Goal: Information Seeking & Learning: Learn about a topic

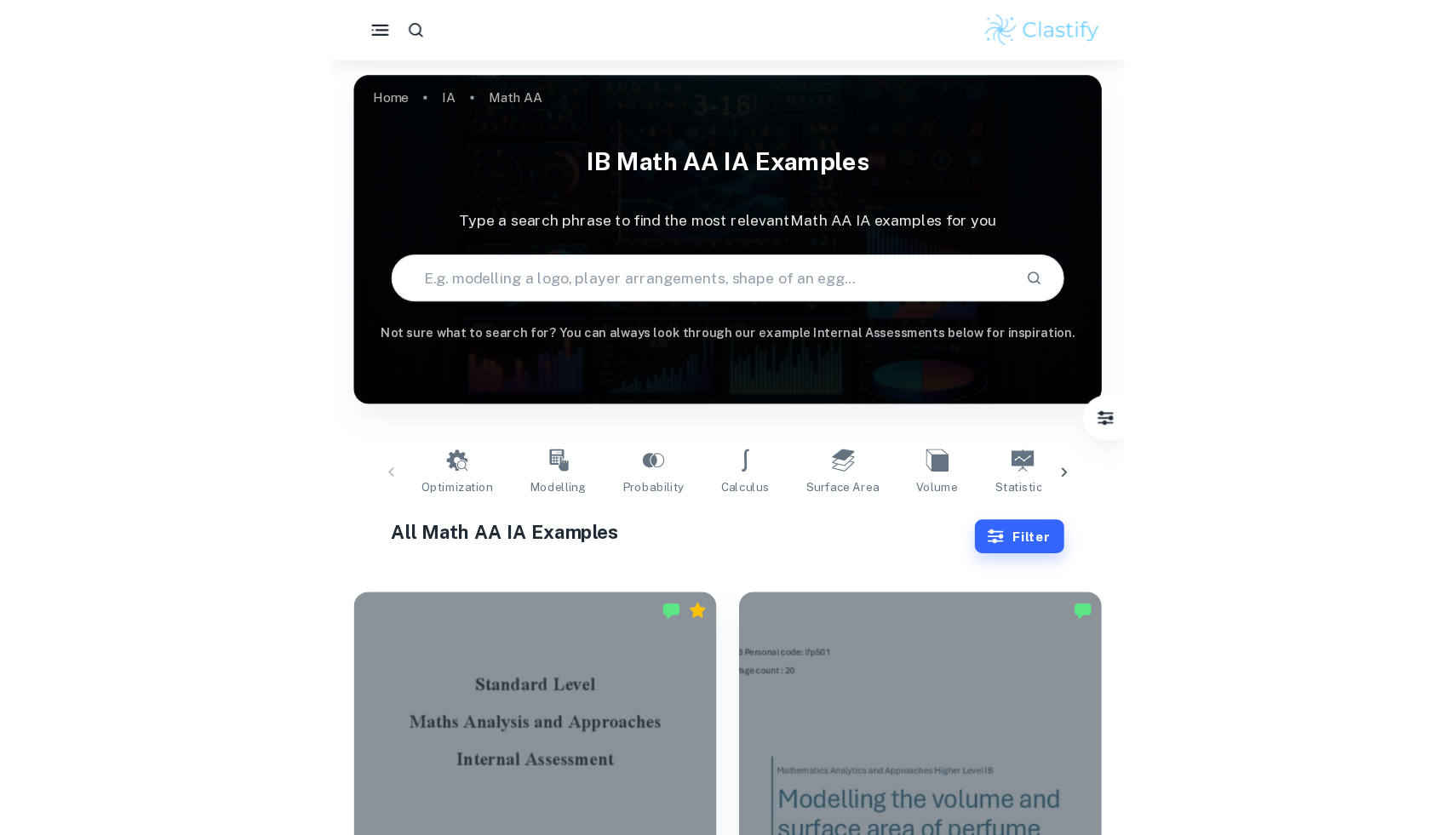
scroll to position [39, 0]
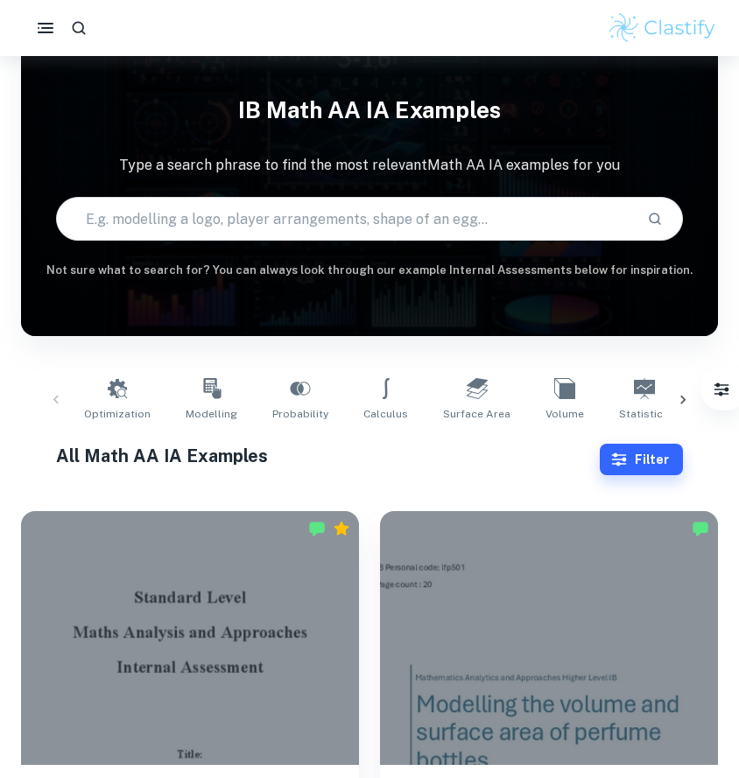
click at [60, 398] on div "Optimization Modelling Probability Calculus Surface Area Volume Statistics Diff…" at bounding box center [369, 400] width 669 height 58
click at [54, 402] on div "Optimization Modelling Probability Calculus Surface Area Volume Statistics Diff…" at bounding box center [369, 400] width 669 height 58
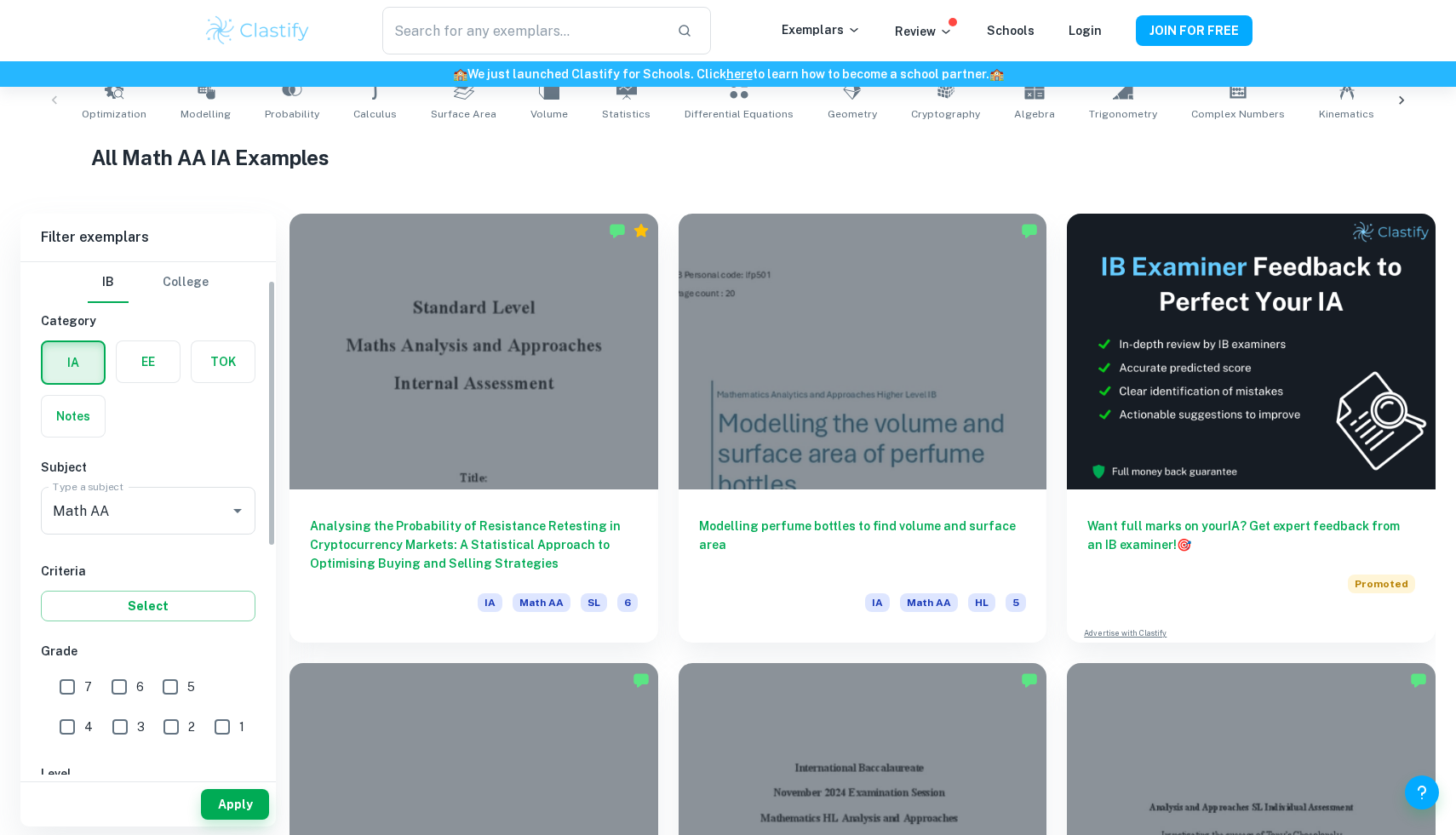
scroll to position [92, 0]
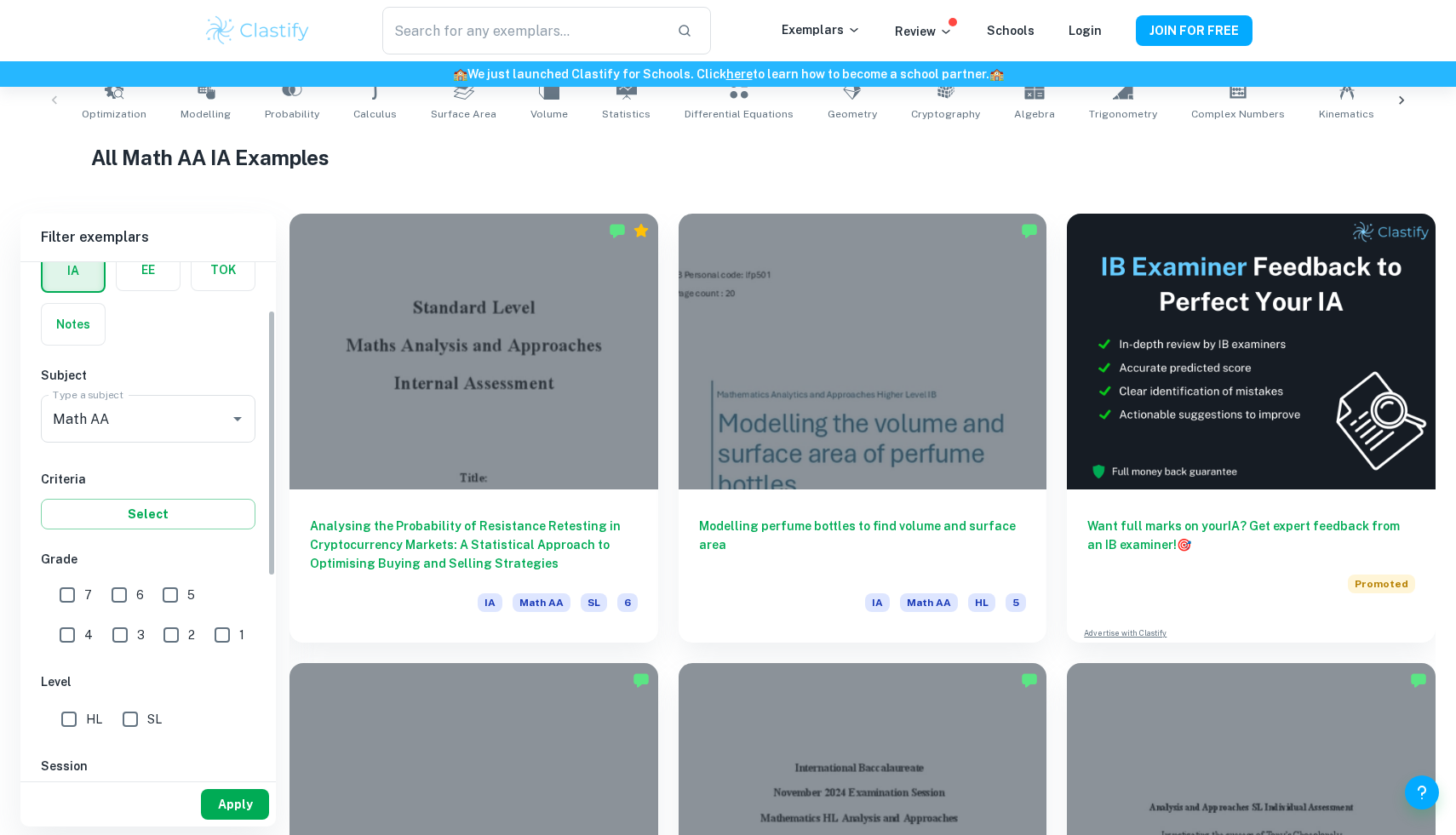
click at [223, 756] on button "Apply" at bounding box center [235, 805] width 68 height 31
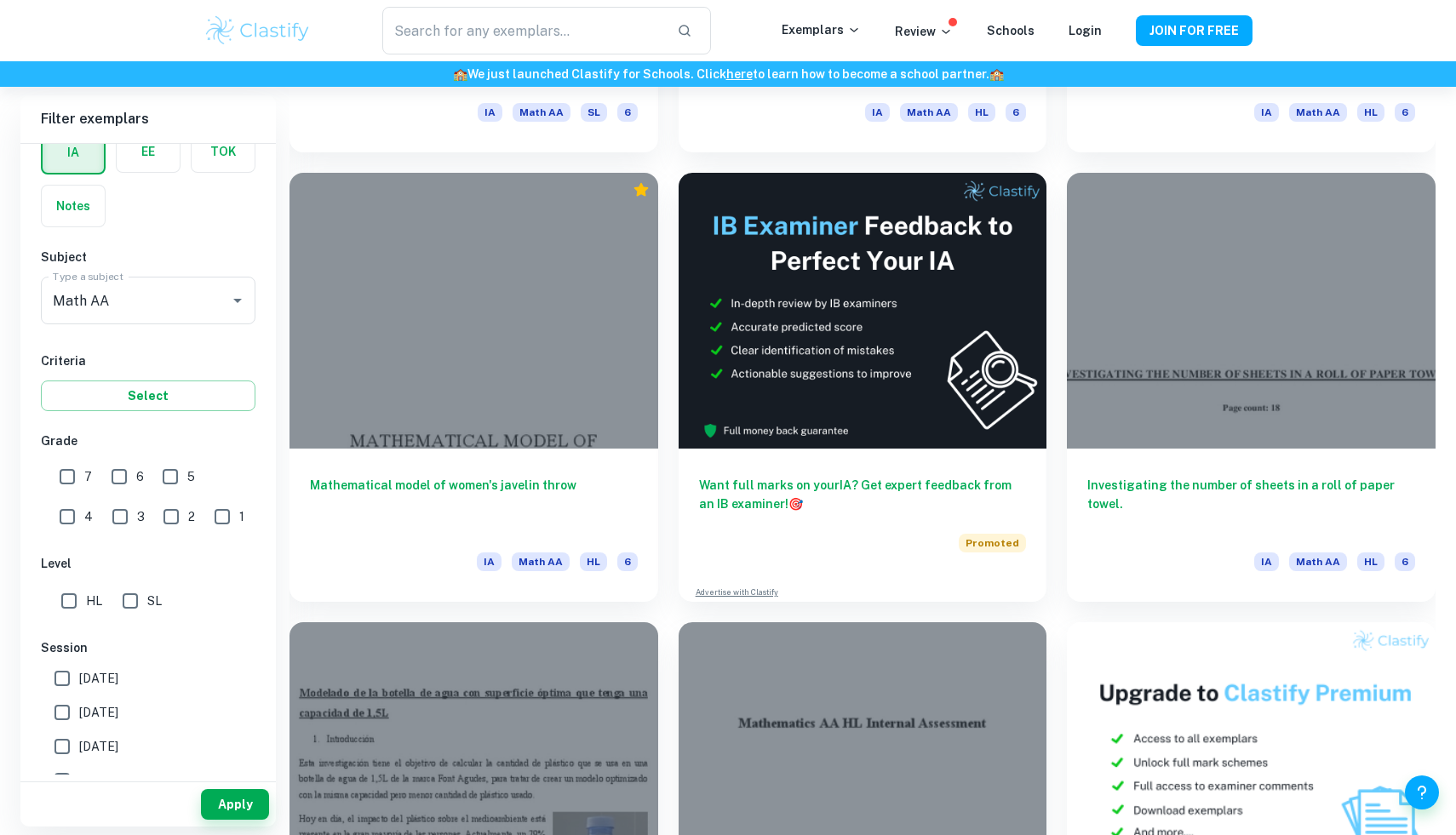
scroll to position [58005, 0]
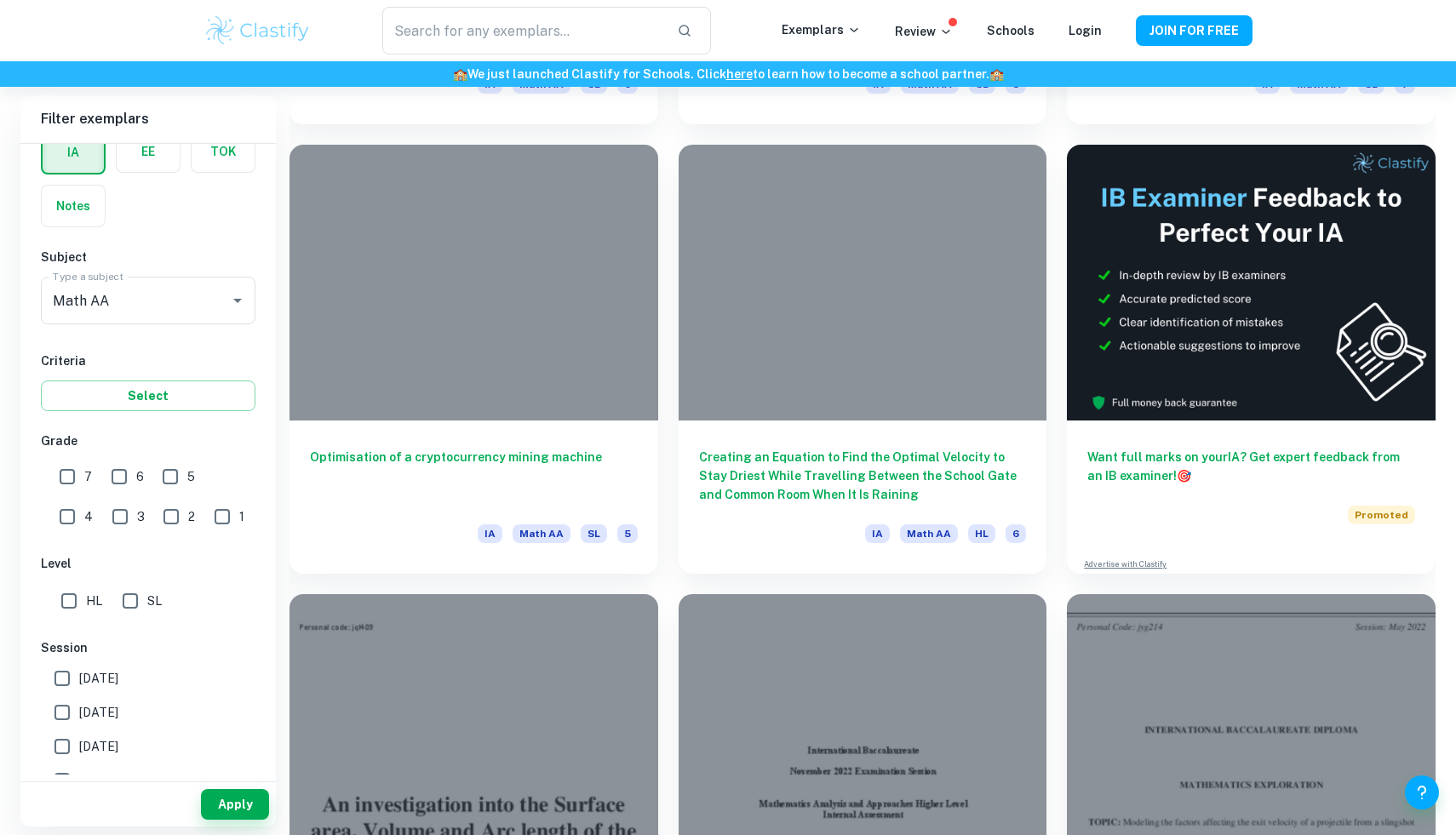
click at [125, 478] on input "6" at bounding box center [119, 476] width 34 height 34
checkbox input "true"
click at [74, 479] on input "7" at bounding box center [67, 476] width 34 height 34
checkbox input "true"
click at [236, 756] on button "Apply" at bounding box center [235, 805] width 68 height 31
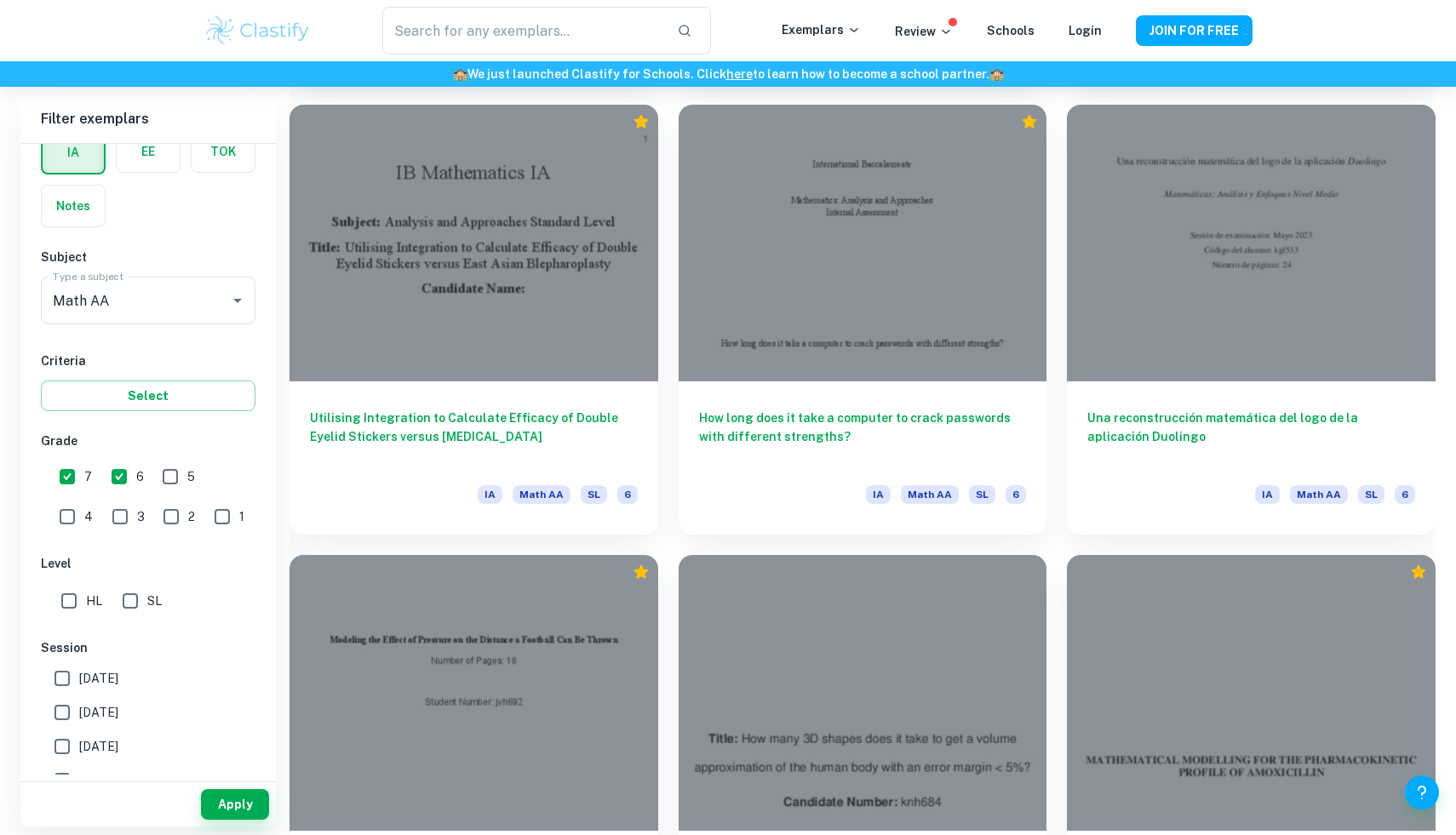
scroll to position [31056, 0]
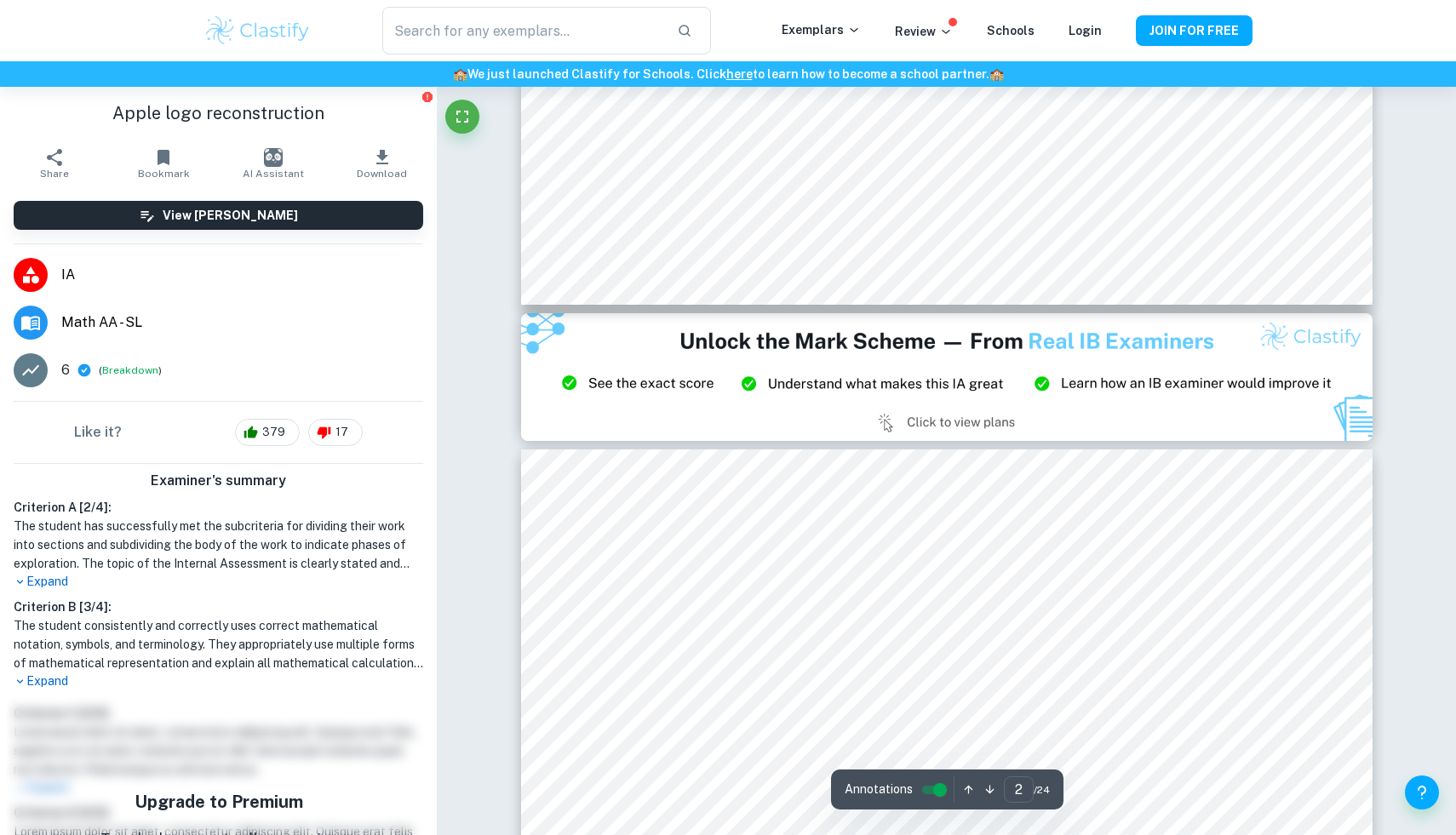
type input "3"
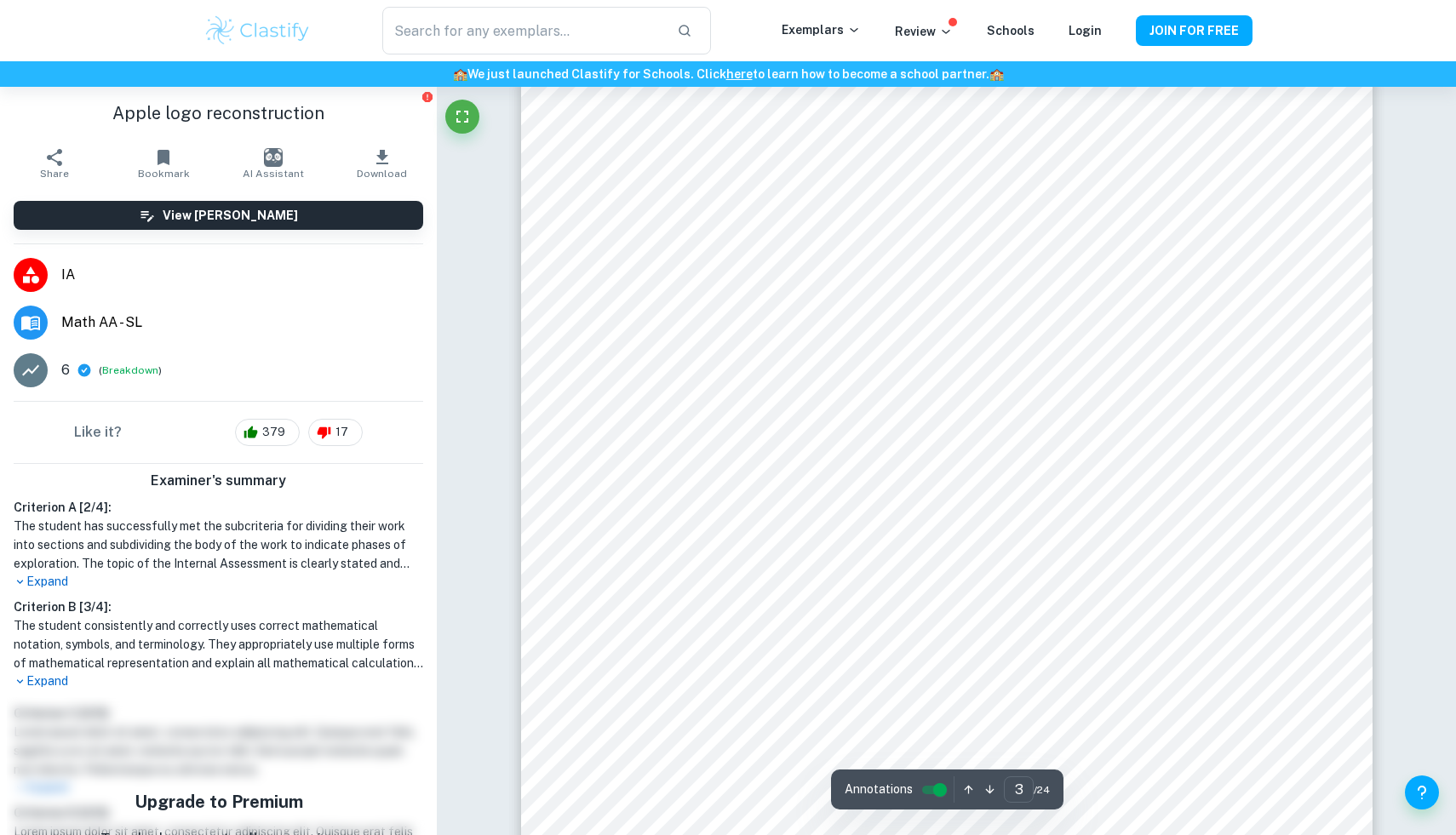
scroll to position [3079, 0]
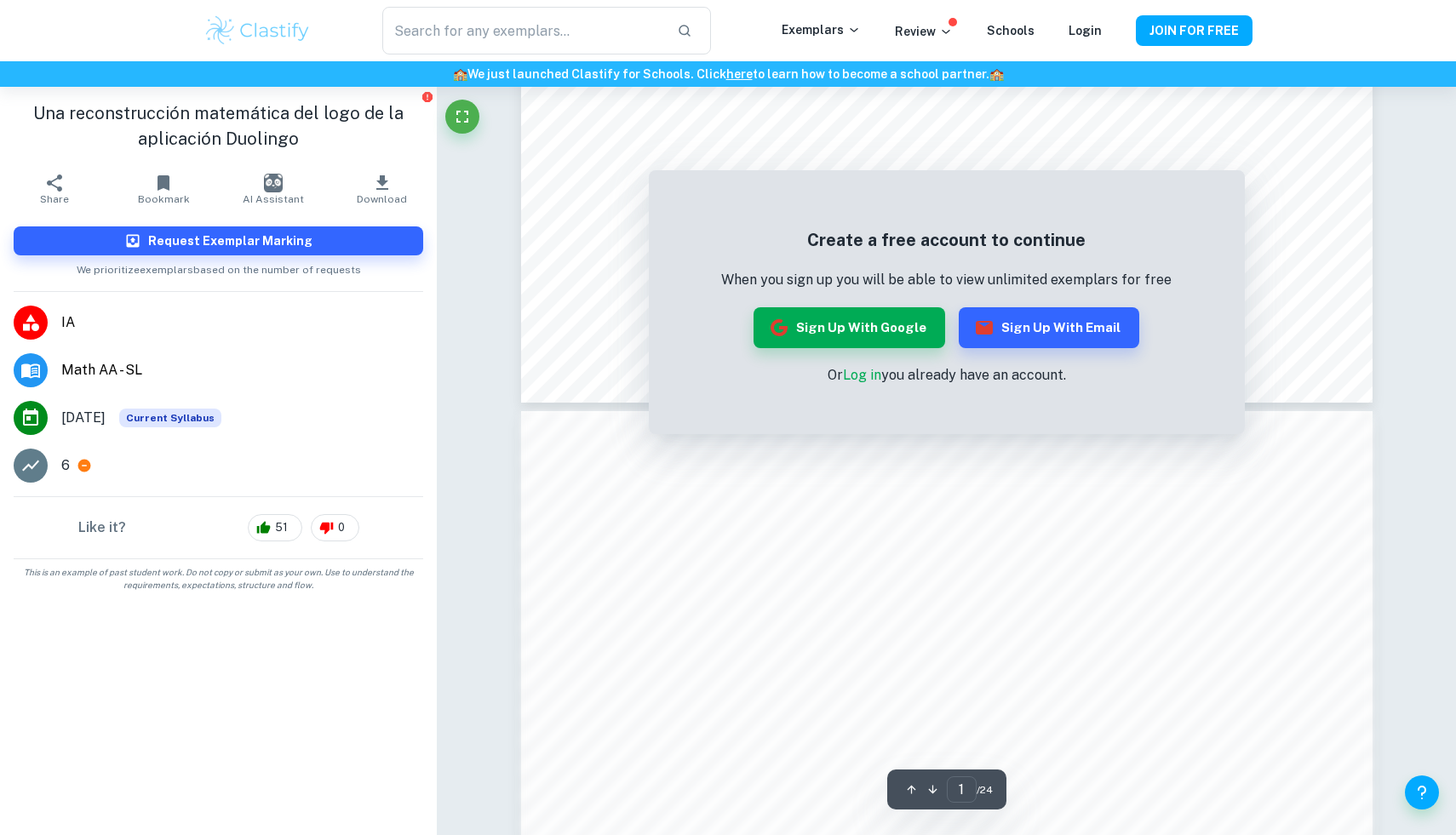
scroll to position [1802, 0]
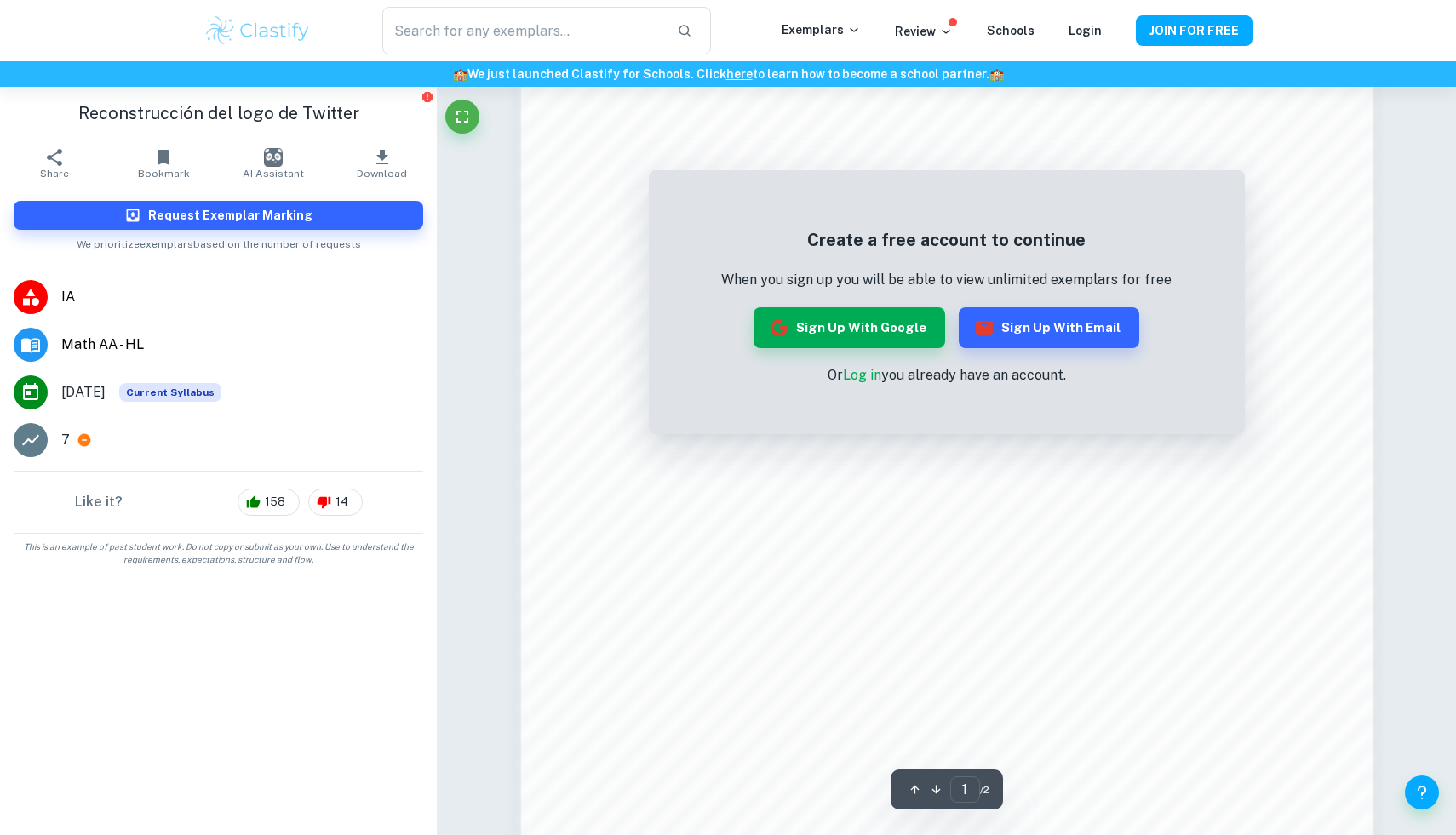
scroll to position [1597, 0]
